Goal: Transaction & Acquisition: Download file/media

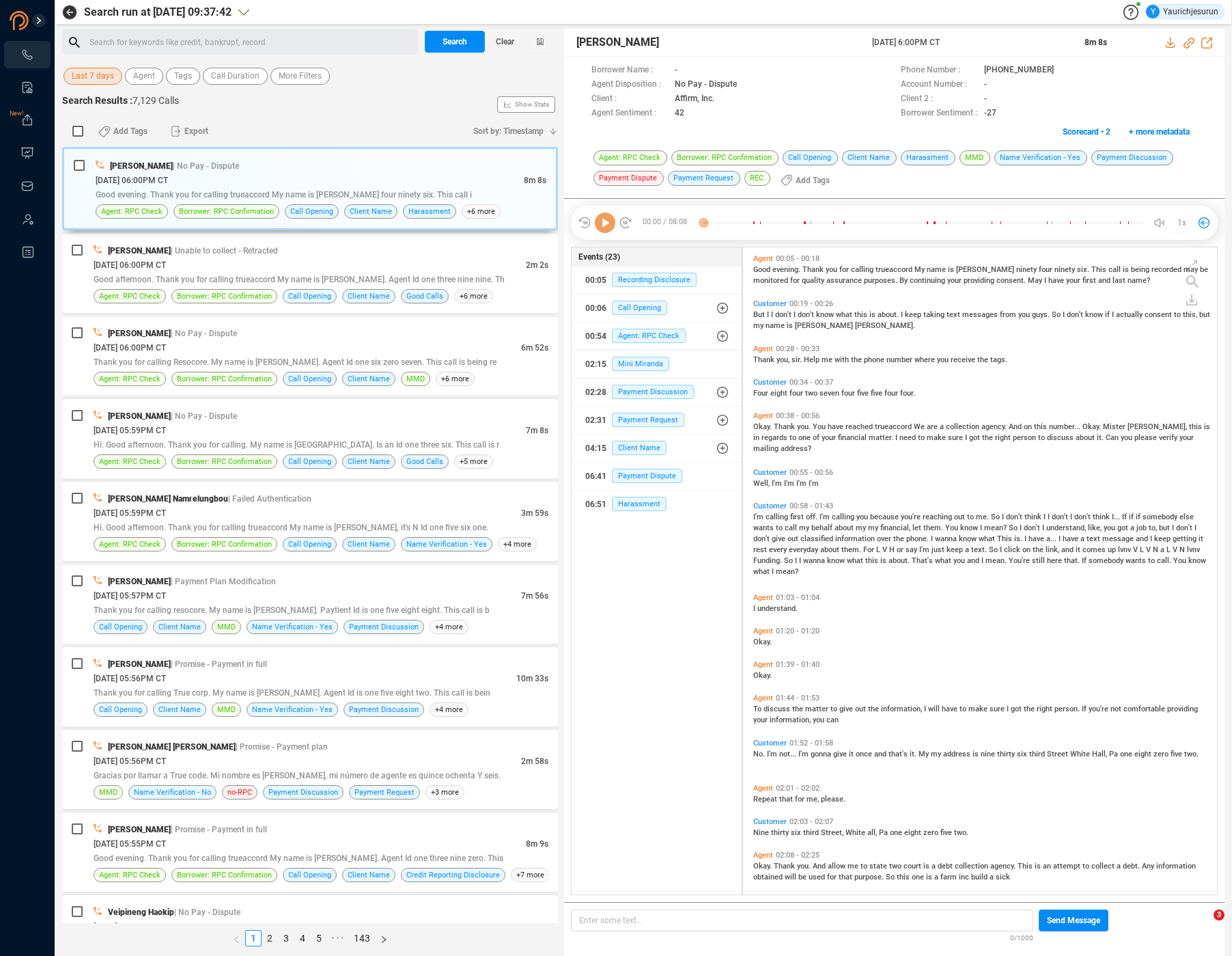
scroll to position [644, 467]
click at [113, 72] on span "Last 7 days" at bounding box center [92, 76] width 42 height 17
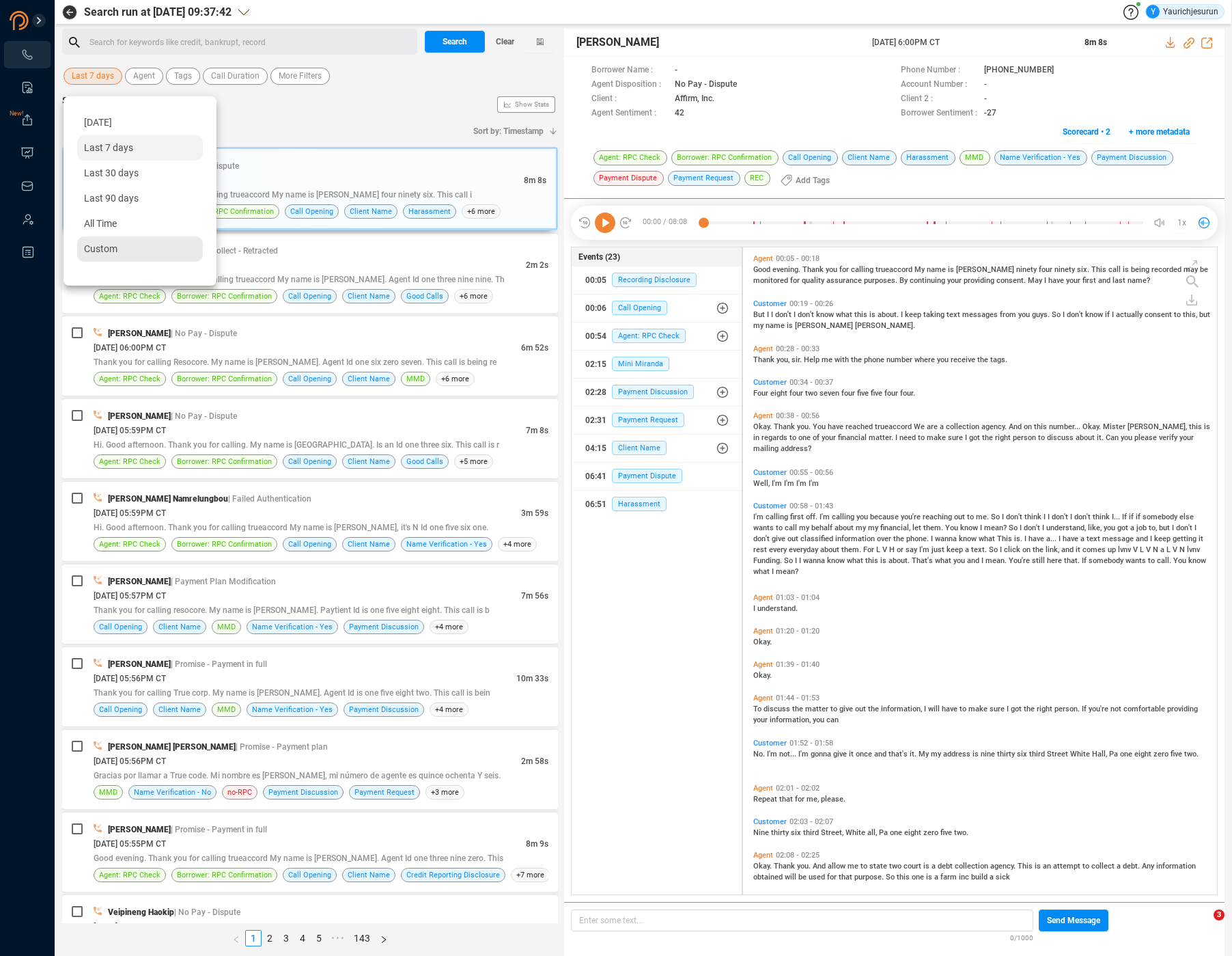
click at [123, 251] on div "Custom" at bounding box center [140, 249] width 126 height 25
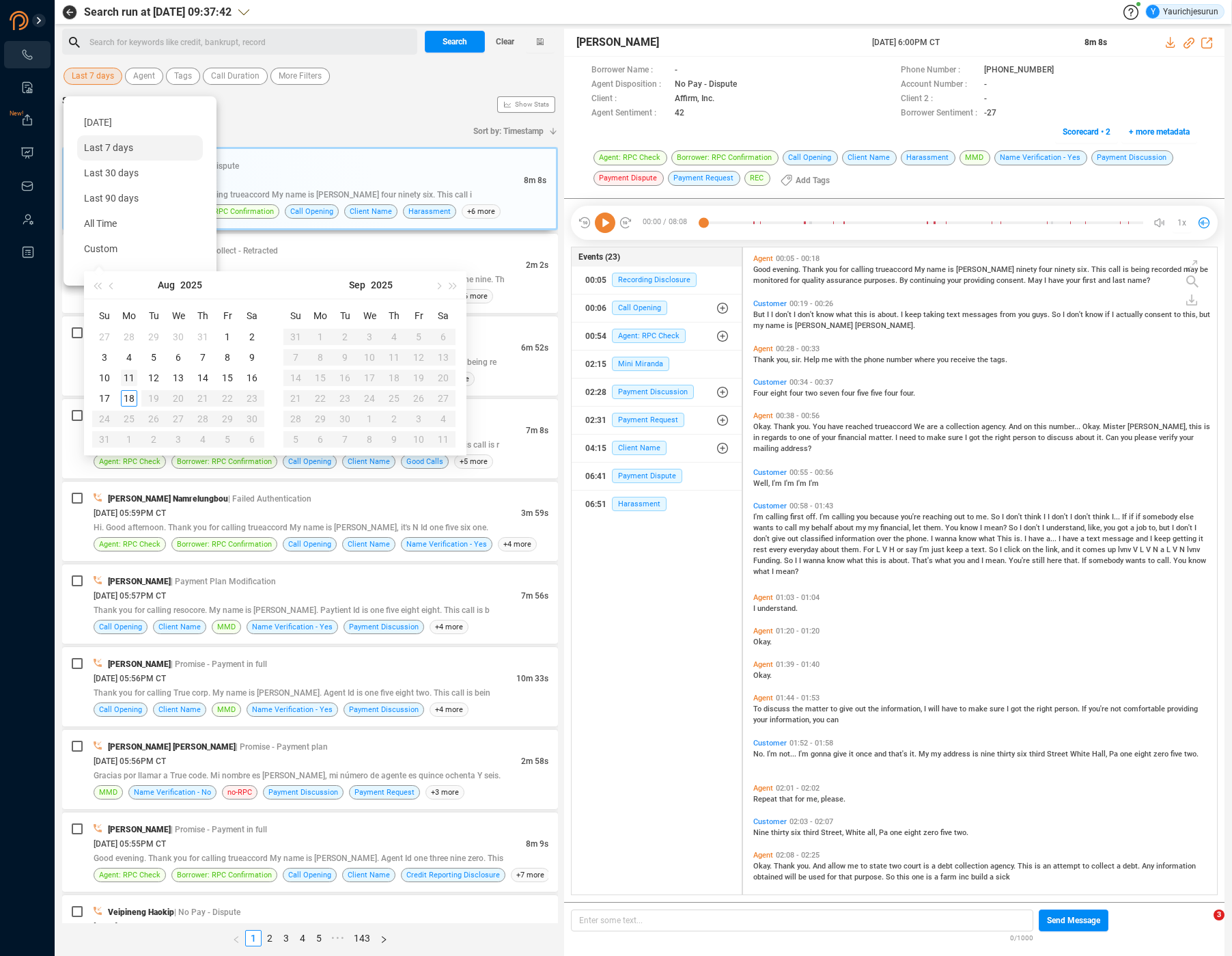
type input "[DATE]"
click at [125, 377] on div "11" at bounding box center [129, 378] width 17 height 17
type input "[DATE]"
click at [256, 375] on div "16" at bounding box center [252, 378] width 17 height 17
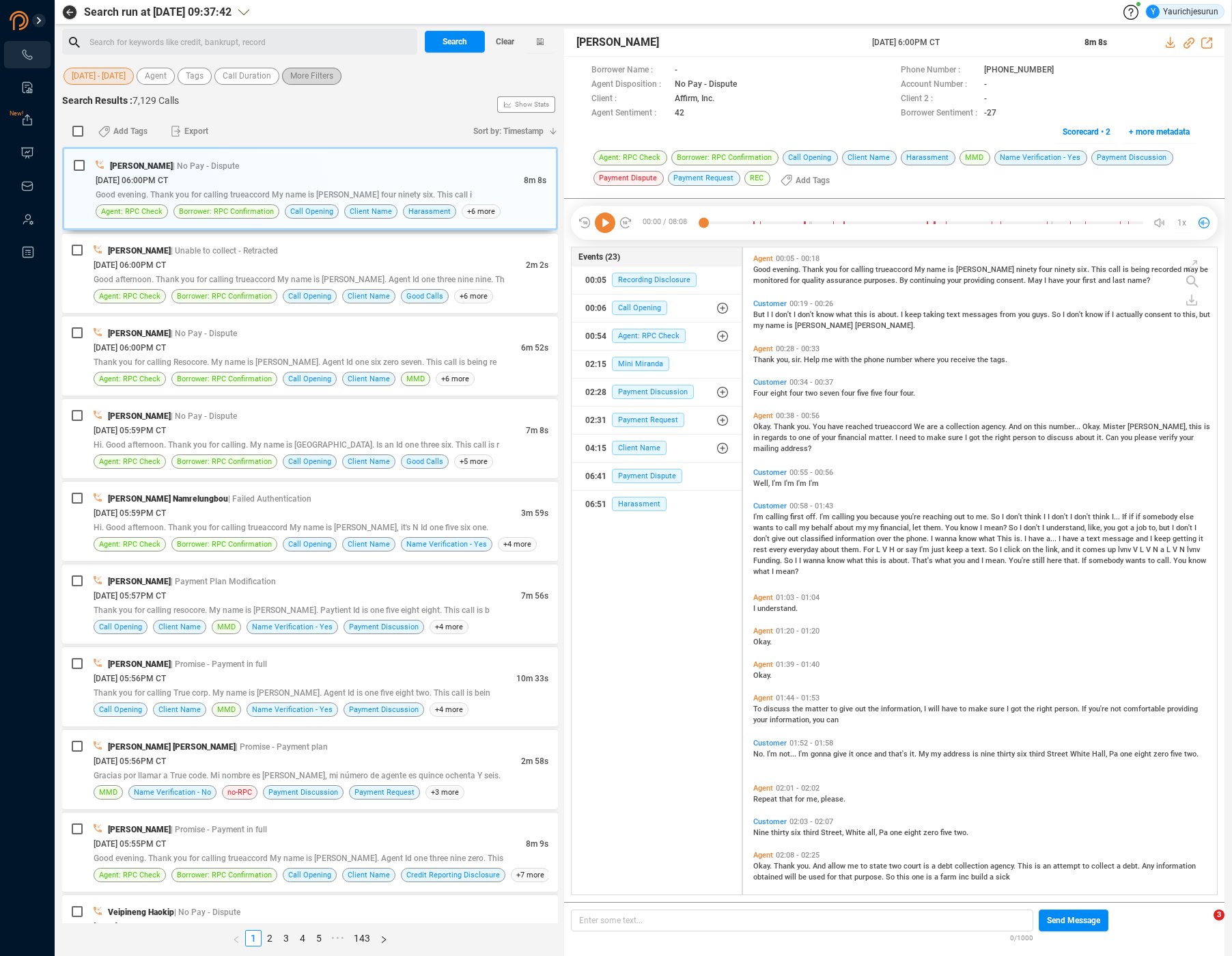
click at [317, 81] on span "More Filters" at bounding box center [312, 76] width 43 height 17
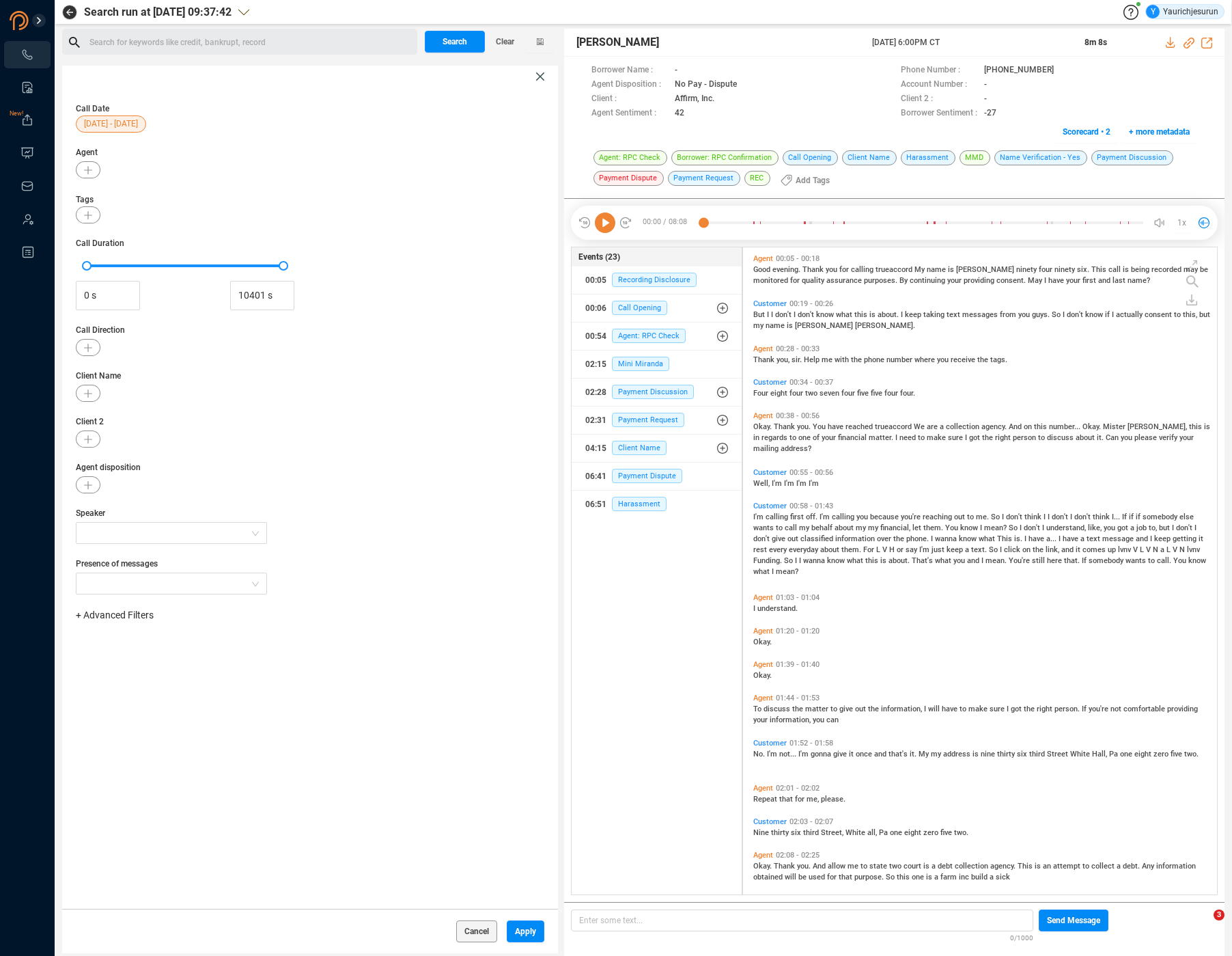
click at [114, 612] on span "+ Advanced Filters" at bounding box center [114, 615] width 78 height 11
click at [125, 735] on div "Phone Number" at bounding box center [136, 729] width 94 height 15
click at [125, 725] on span "Phone Number" at bounding box center [121, 729] width 63 height 11
click at [240, 662] on div "Enter a comma separated list ﻿" at bounding box center [212, 658] width 260 height 30
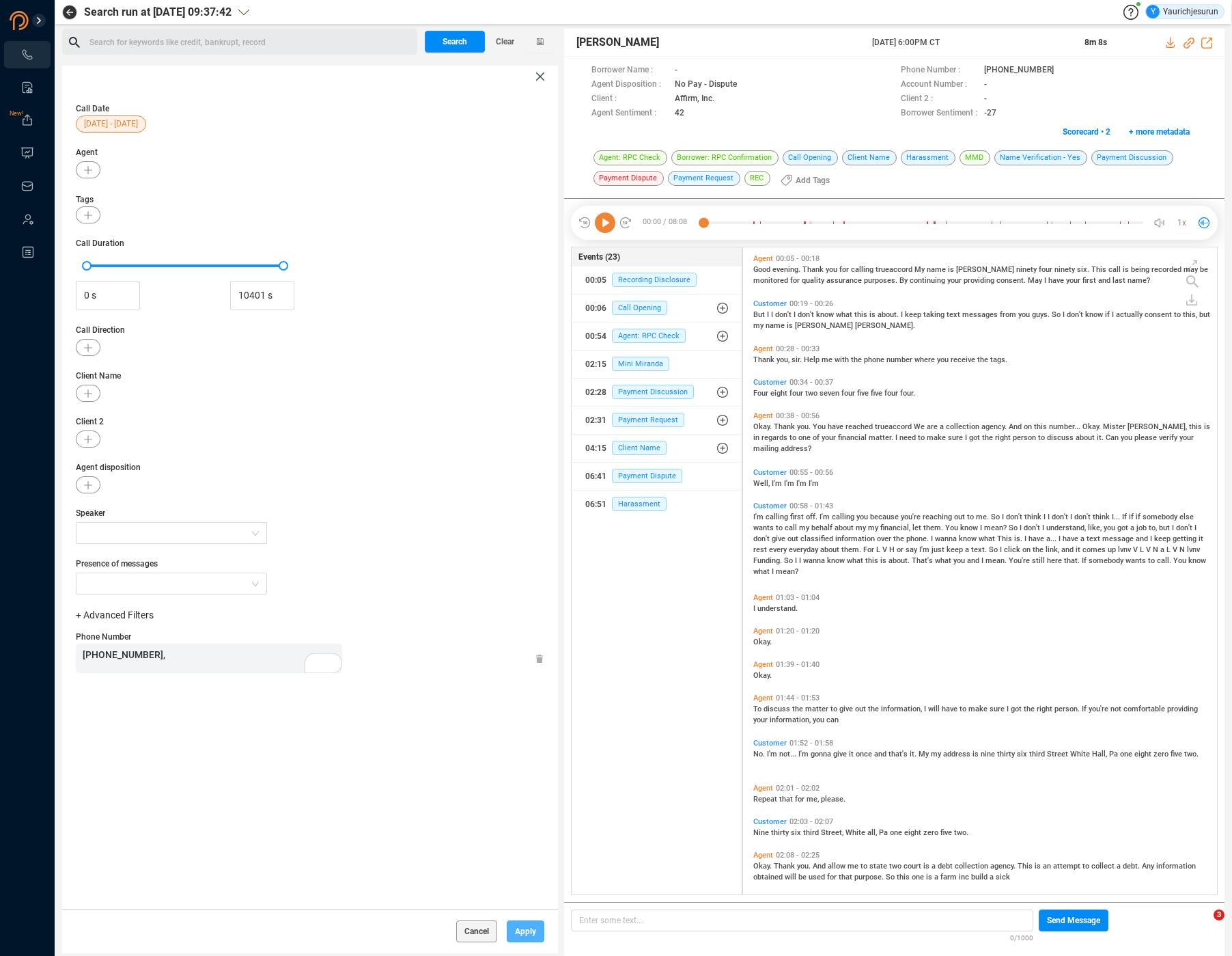
click at [515, 937] on button "Apply" at bounding box center [525, 931] width 38 height 22
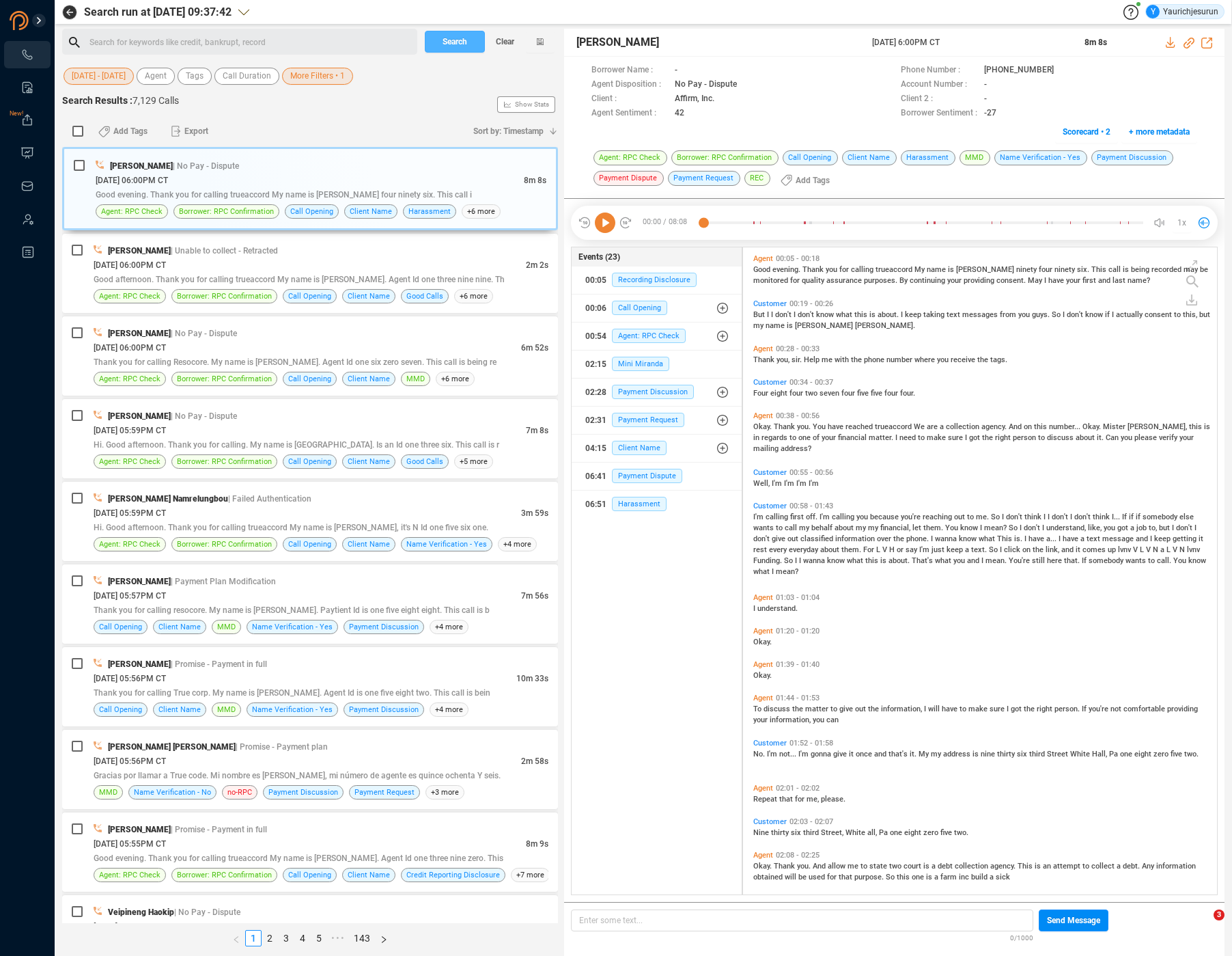
click at [455, 41] on span "Search" at bounding box center [455, 42] width 25 height 22
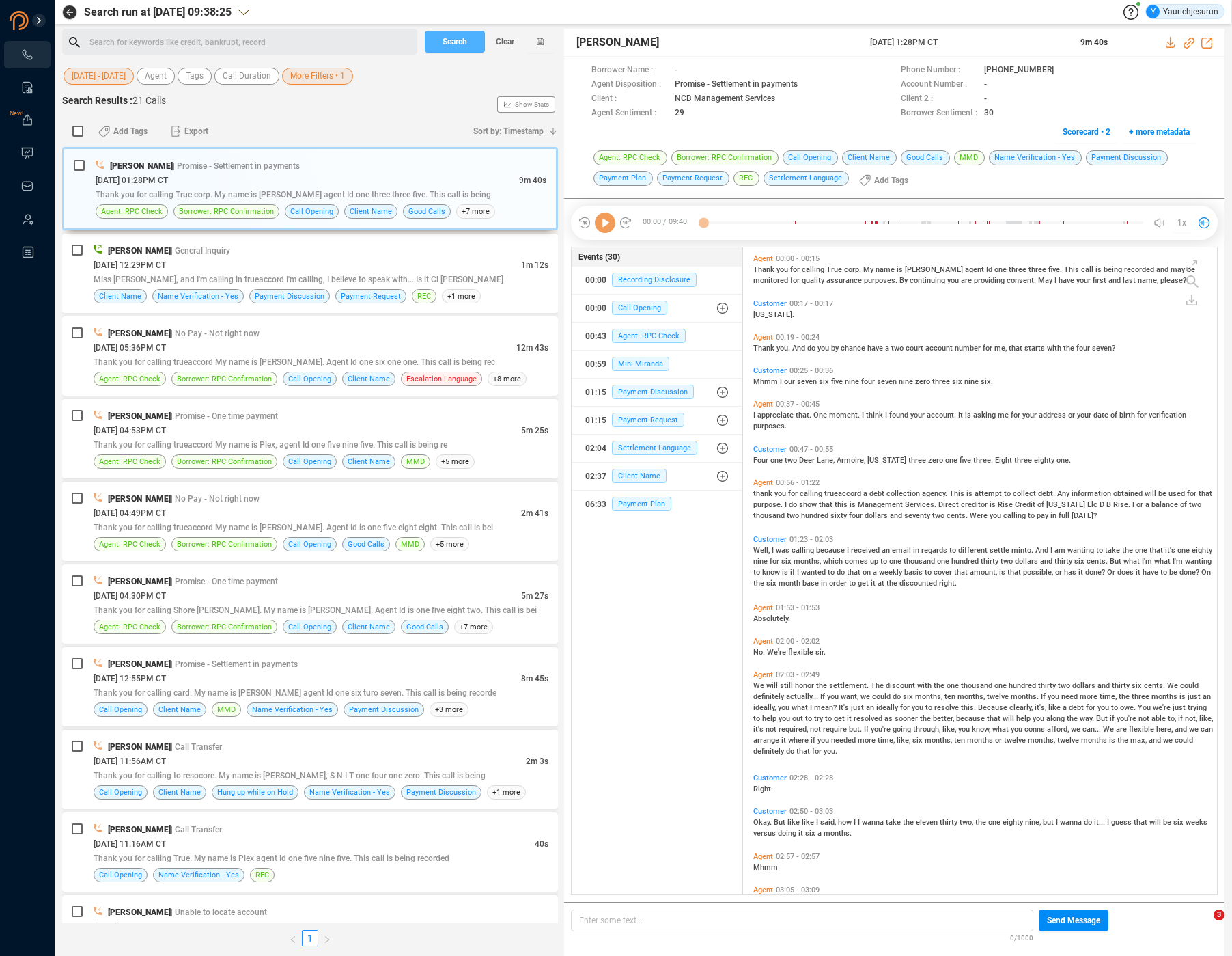
scroll to position [644, 467]
click at [81, 135] on input "checkbox" at bounding box center [78, 132] width 11 height 11
checkbox input "true"
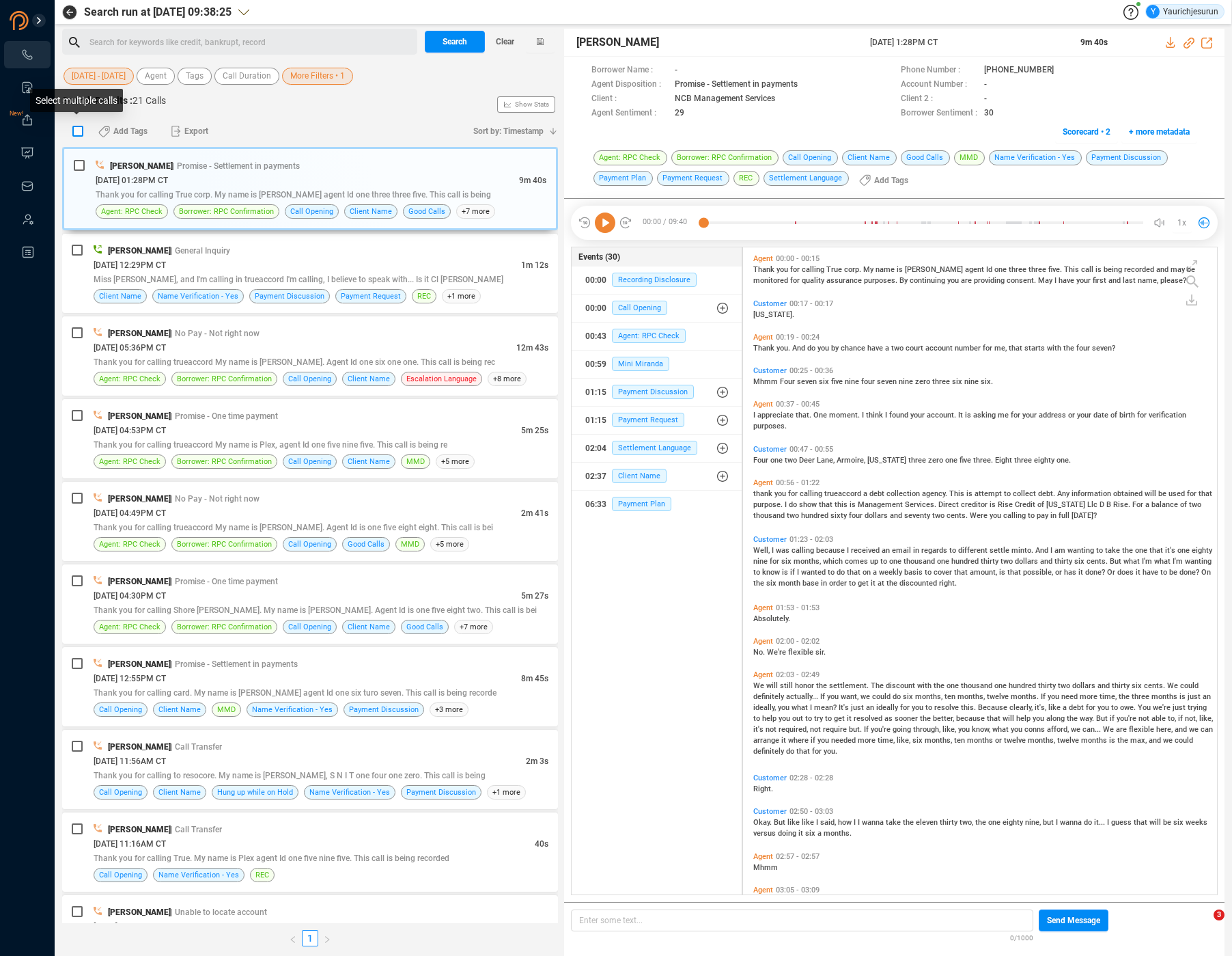
checkbox input "true"
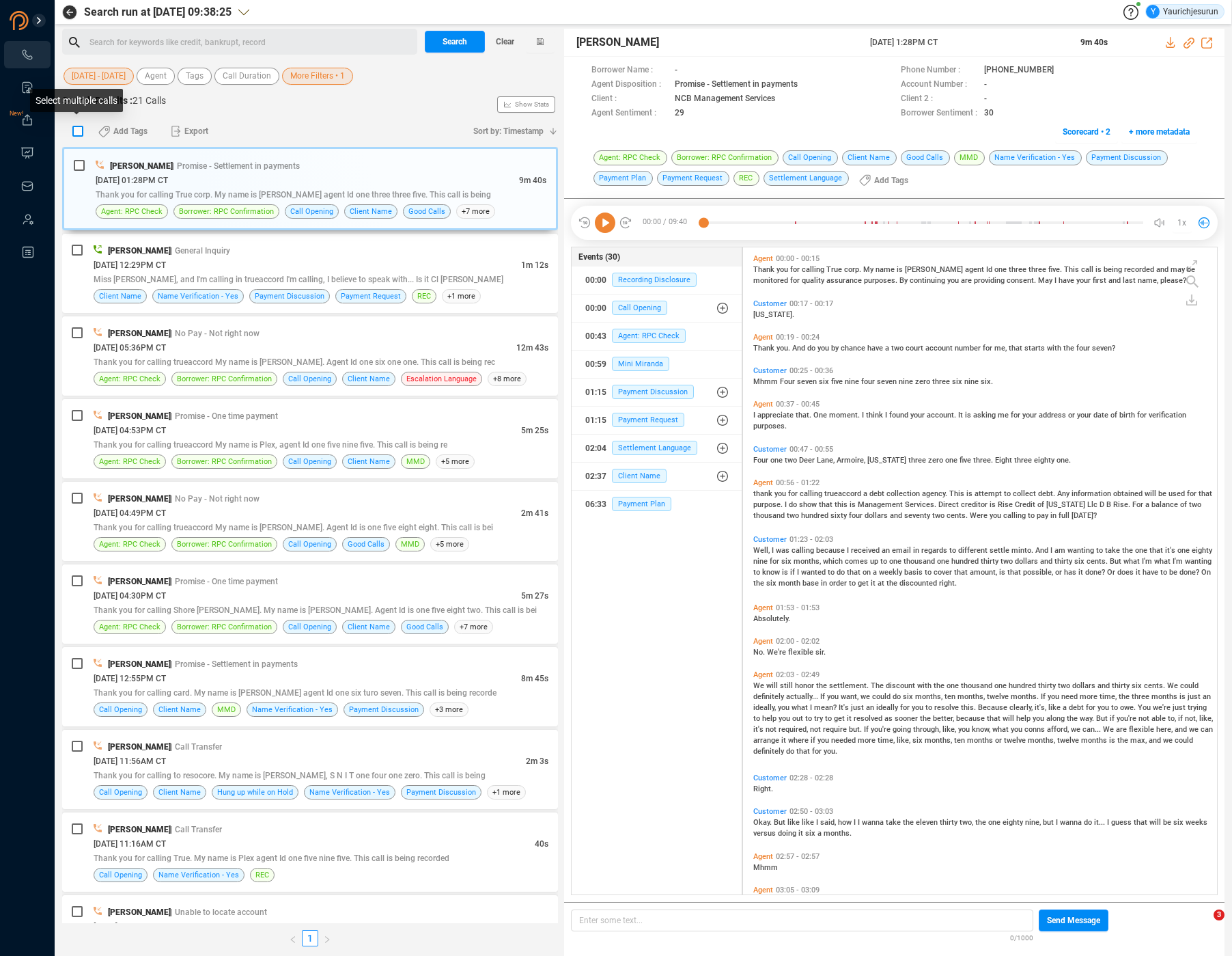
checkbox input "true"
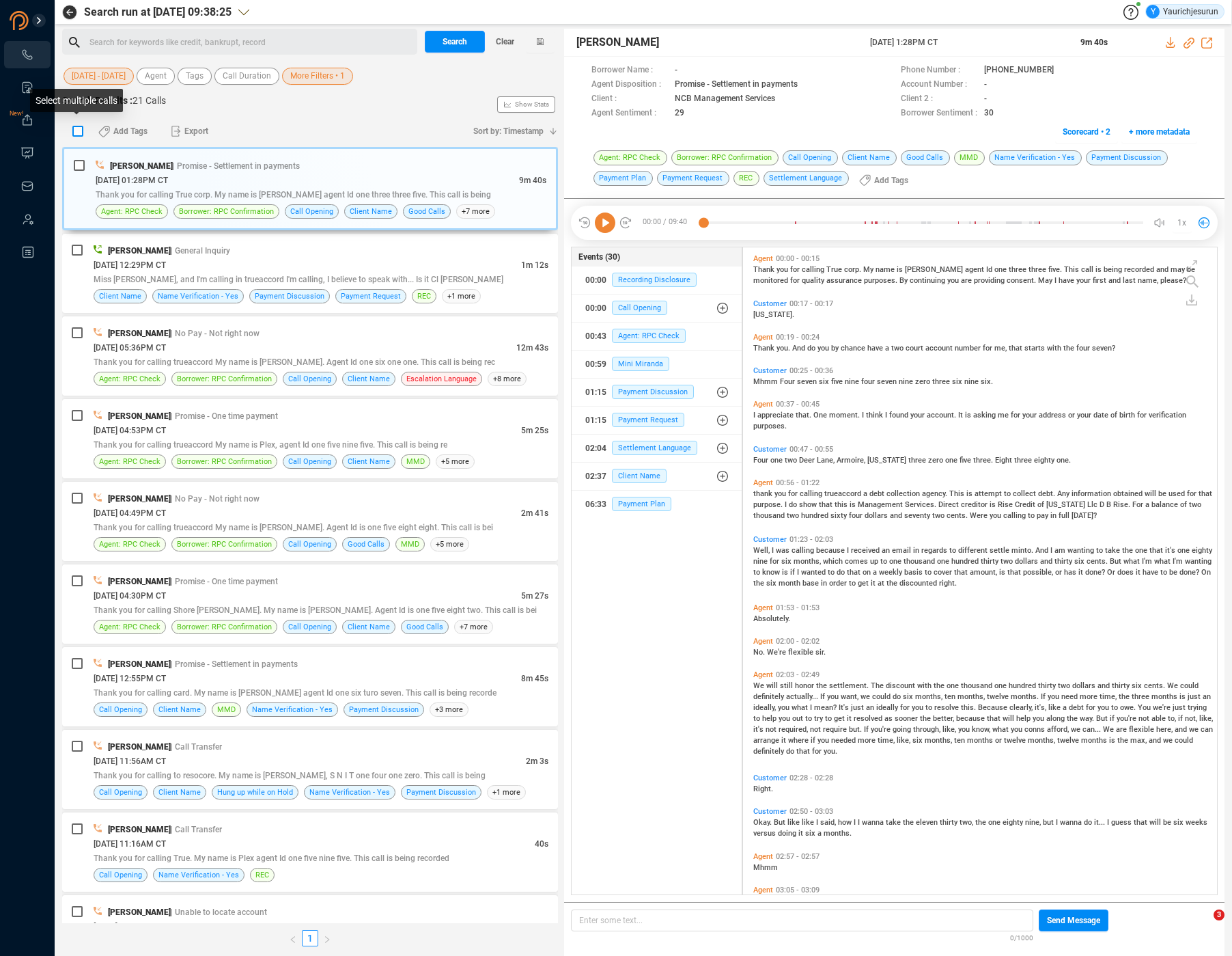
checkbox input "true"
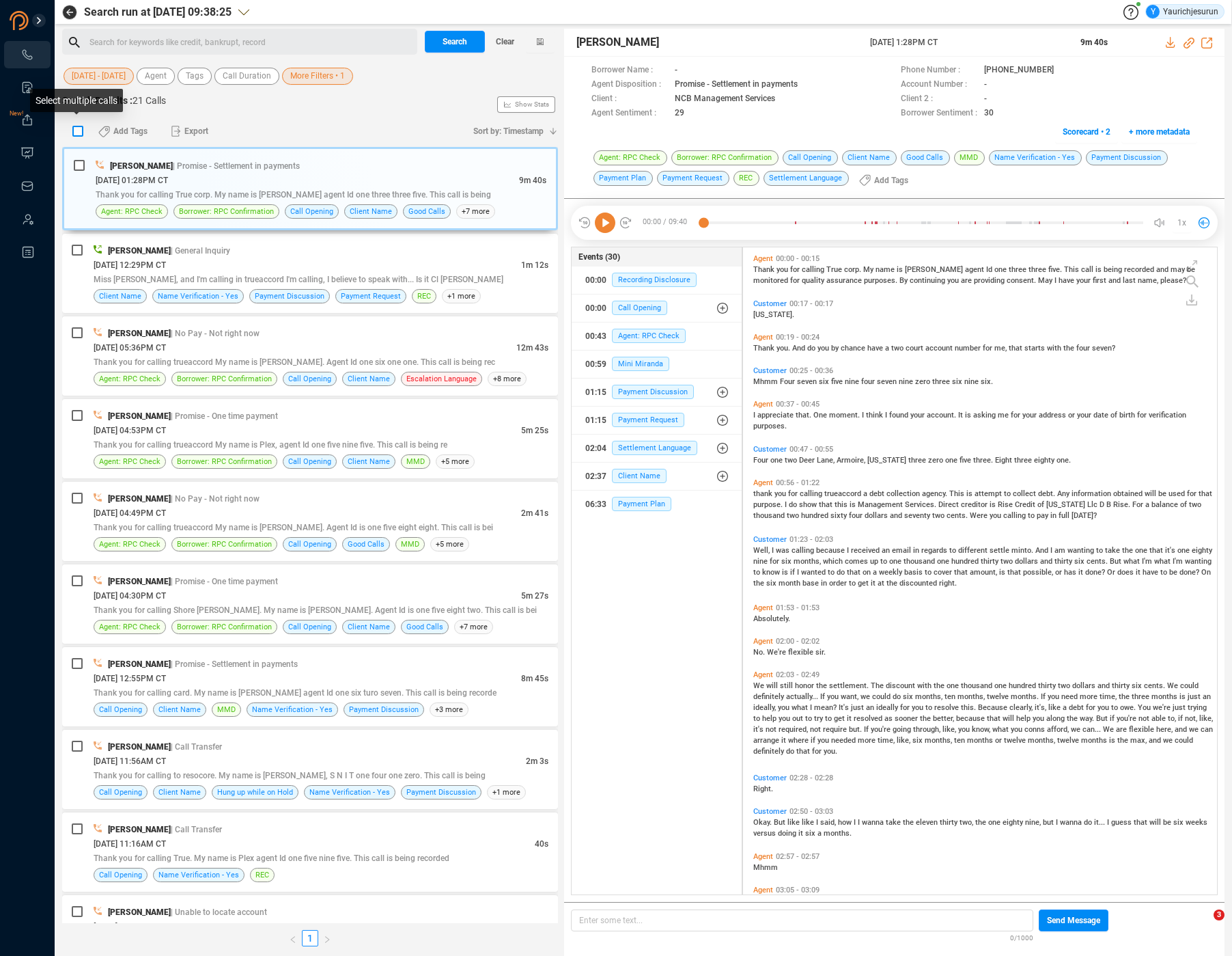
checkbox input "true"
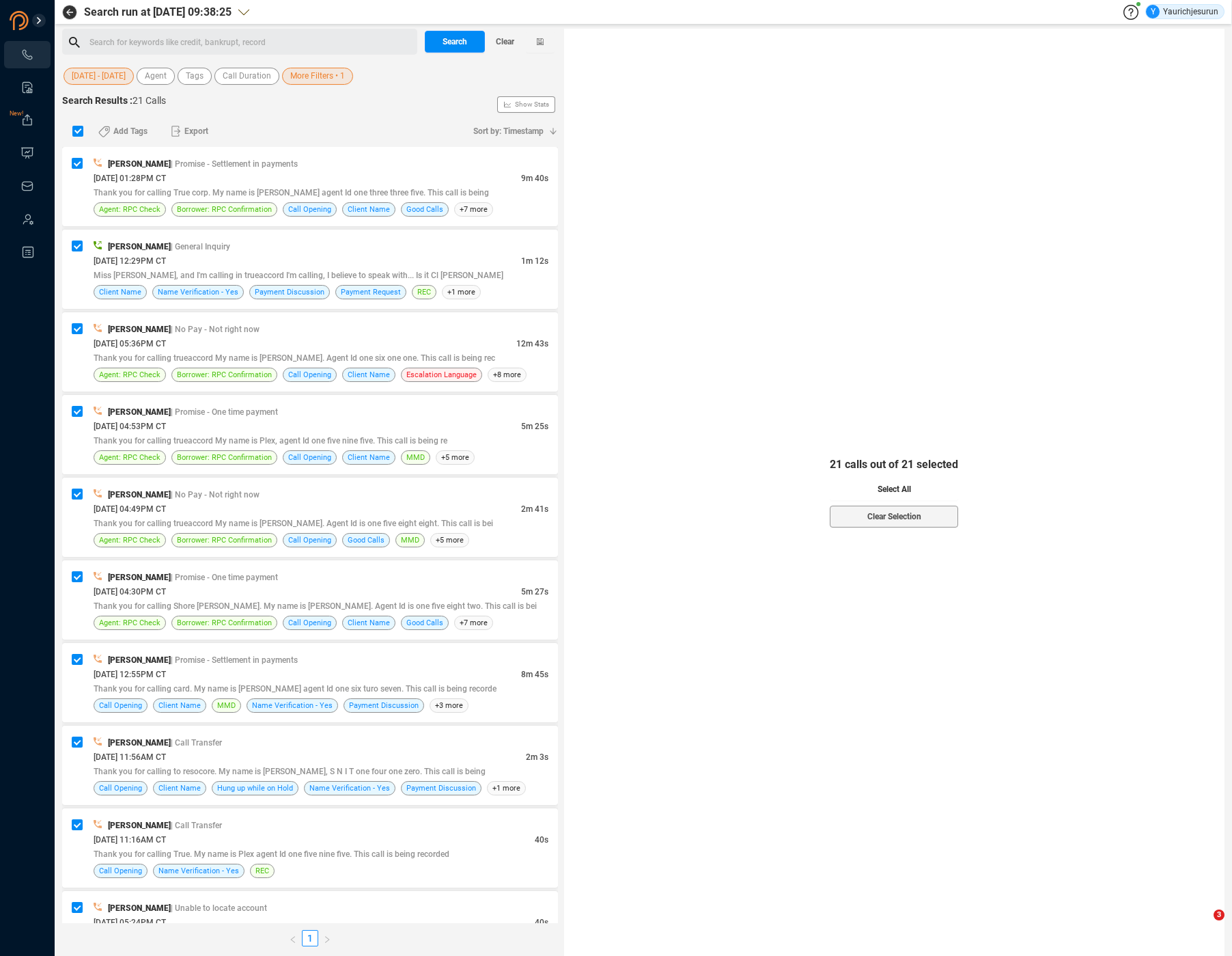
click at [890, 493] on span "Select All" at bounding box center [895, 489] width 34 height 22
click at [197, 129] on span "Export" at bounding box center [196, 132] width 24 height 22
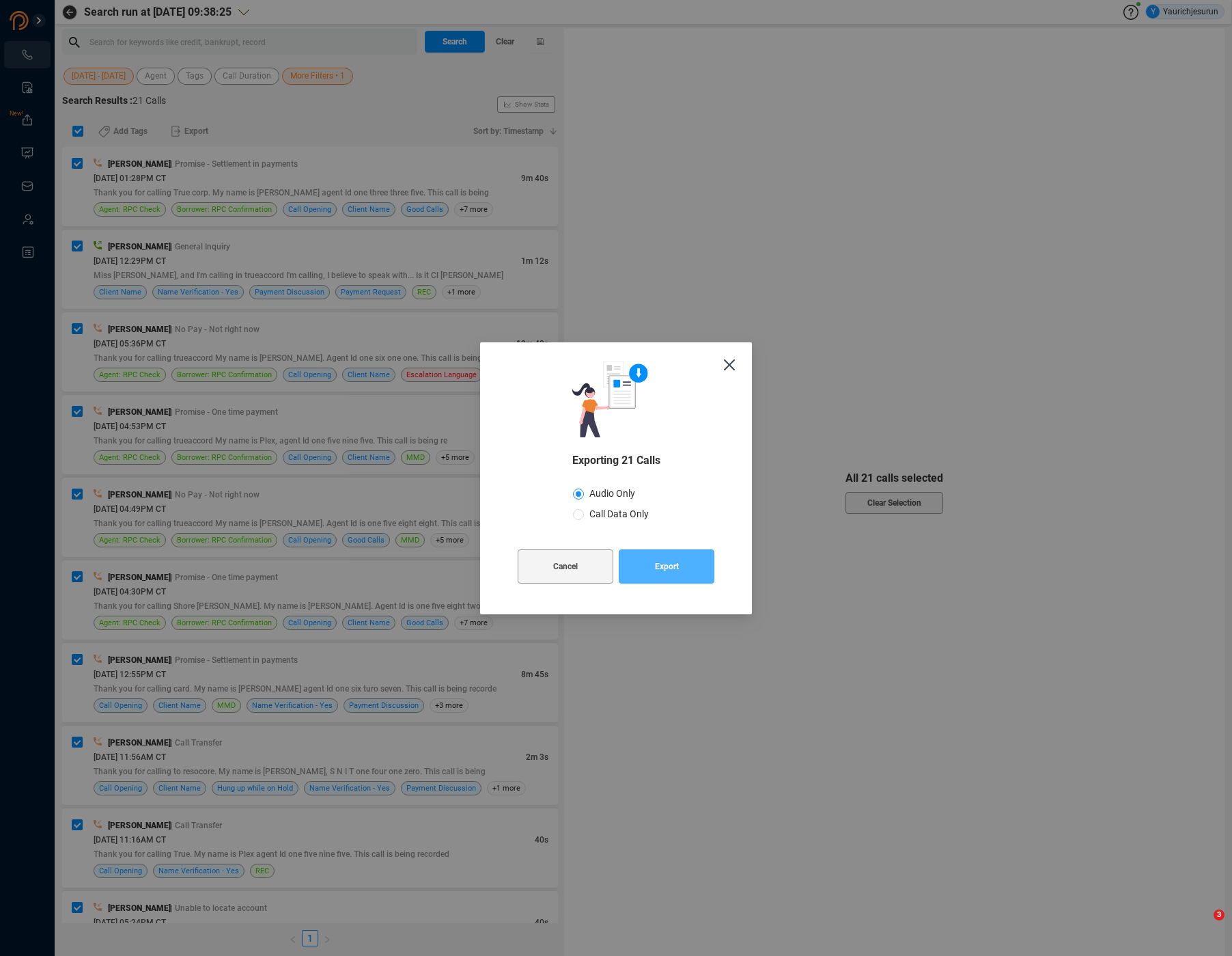
click at [632, 568] on button "Export" at bounding box center [667, 566] width 96 height 34
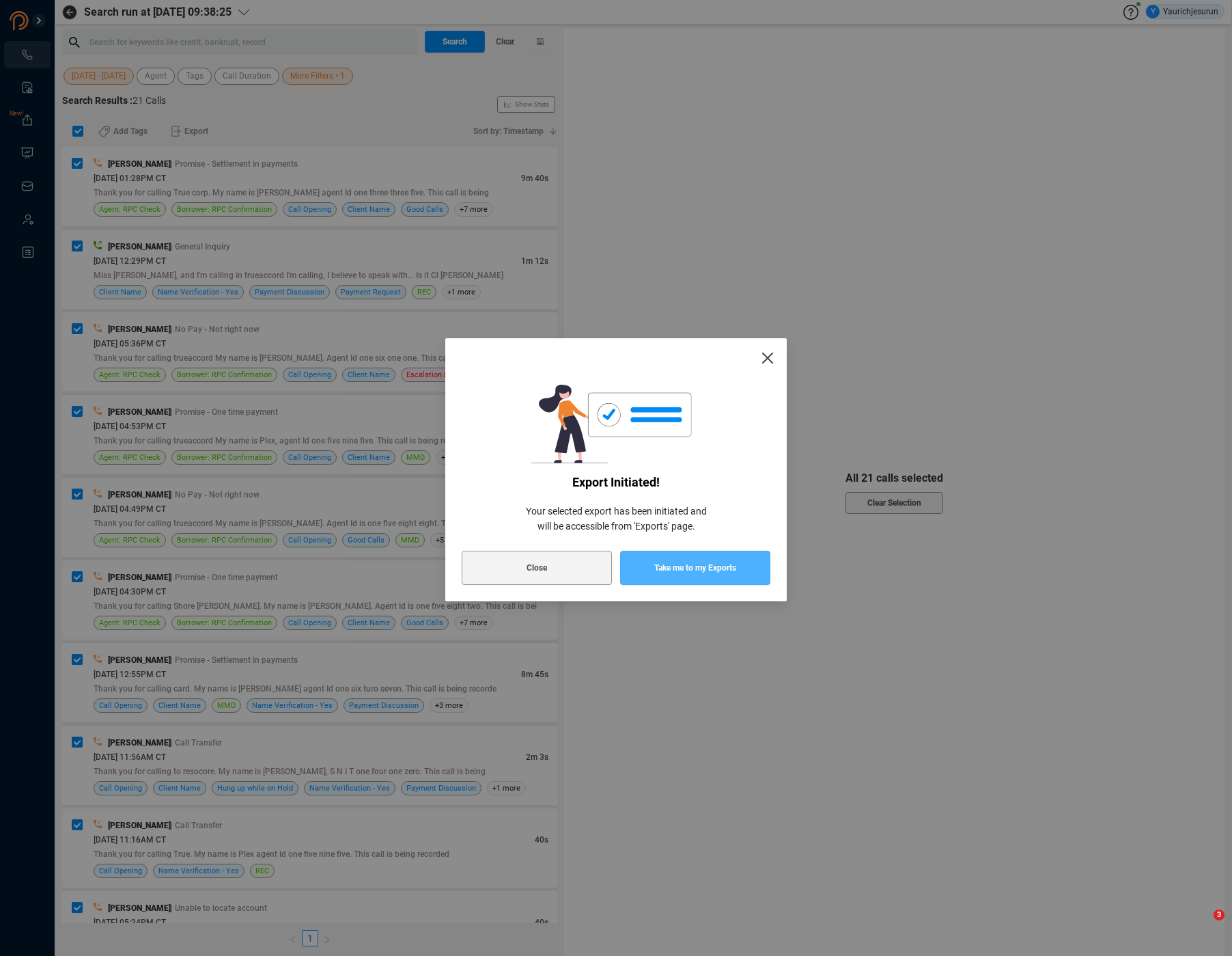
click at [696, 579] on span "Take me to my Exports" at bounding box center [695, 568] width 82 height 34
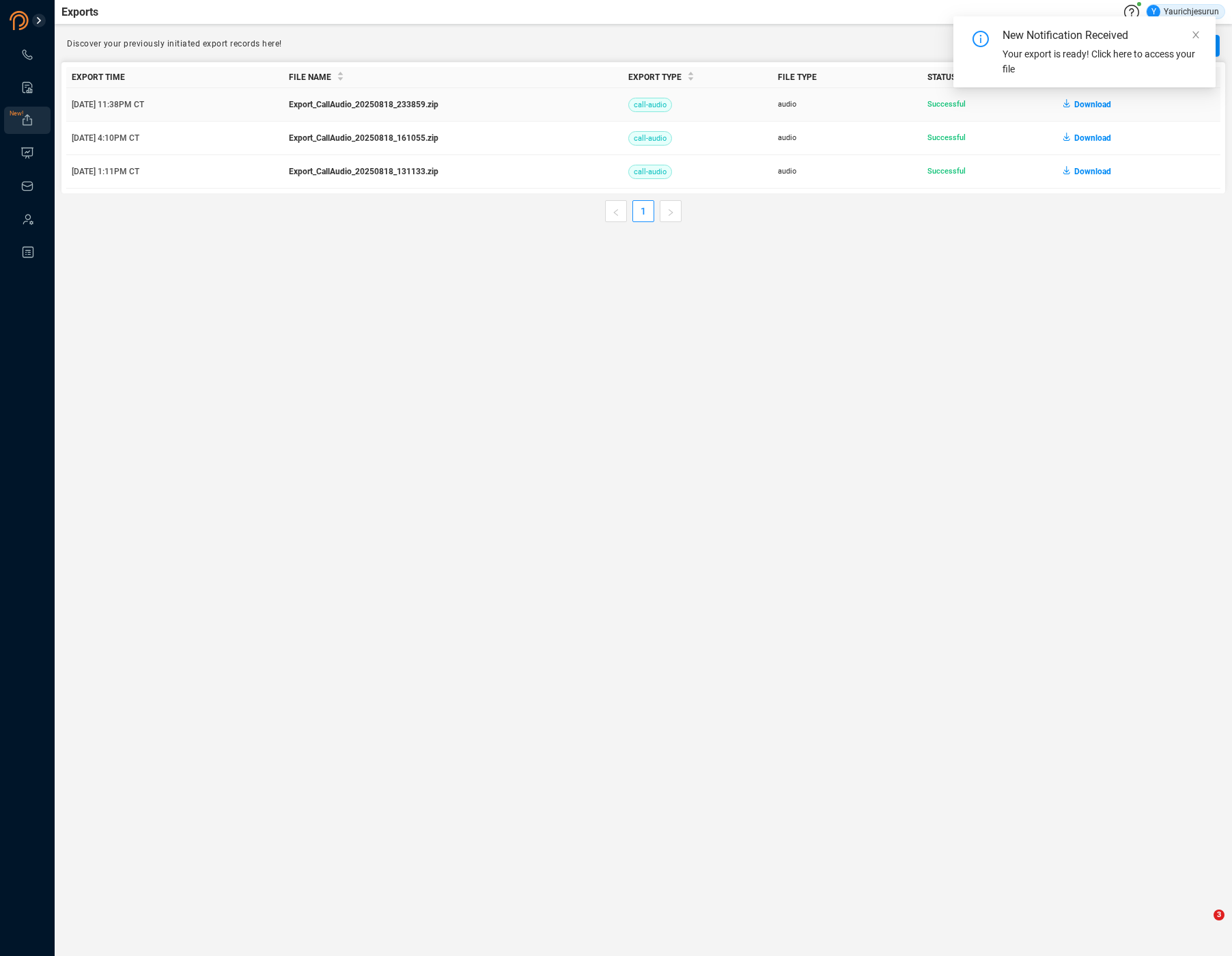
click at [1086, 105] on span "Download" at bounding box center [1093, 105] width 37 height 22
